Goal: Find contact information: Find contact information

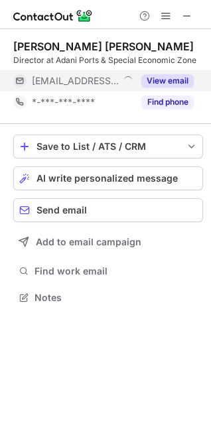
scroll to position [289, 211]
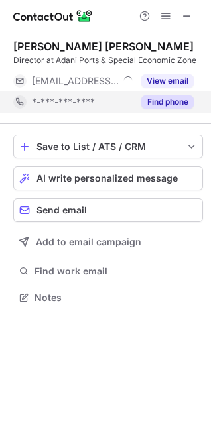
click at [166, 102] on button "Find phone" at bounding box center [167, 102] width 52 height 13
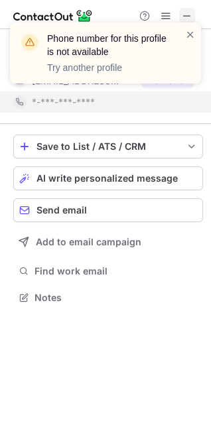
click at [186, 14] on div "Phone number for this profile is not available Try another profile" at bounding box center [105, 58] width 212 height 98
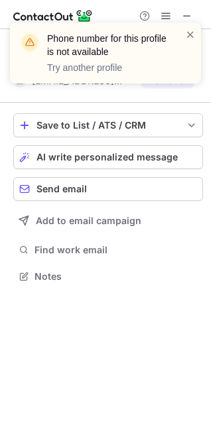
scroll to position [267, 211]
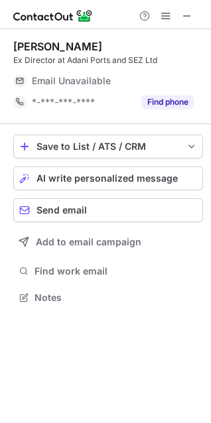
scroll to position [289, 211]
click at [181, 22] on button at bounding box center [187, 16] width 16 height 16
